Goal: Use online tool/utility

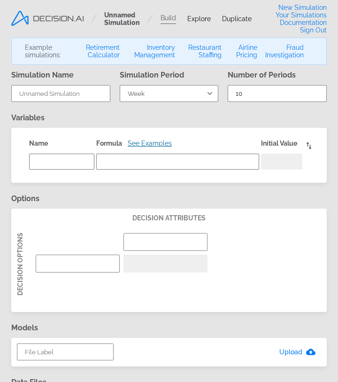
select select "Week"
click at [215, 48] on link "Restaurant Staffing" at bounding box center [202, 51] width 39 height 15
type input "Restaurant Staffing"
select select "Minute"
type input "180"
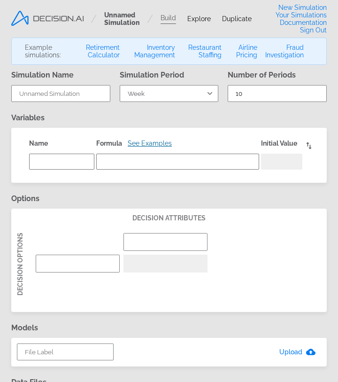
type input "medium"
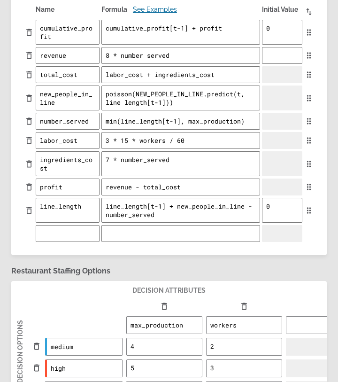
scroll to position [44, 0]
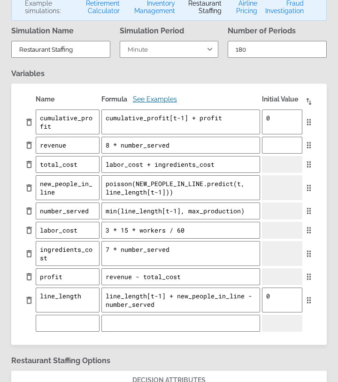
click at [226, 297] on textarea "line_length[t-1] + new_people_in_line - number_served" at bounding box center [180, 299] width 159 height 25
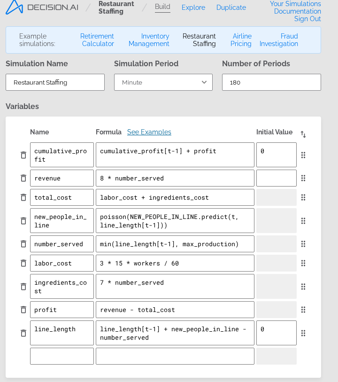
scroll to position [8, 6]
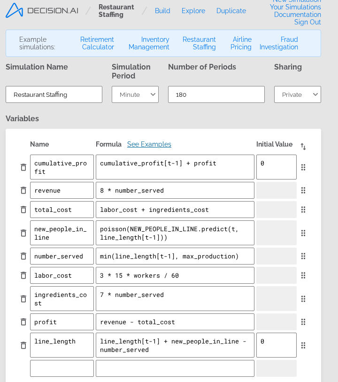
type textarea "x"
